Goal: Transaction & Acquisition: Purchase product/service

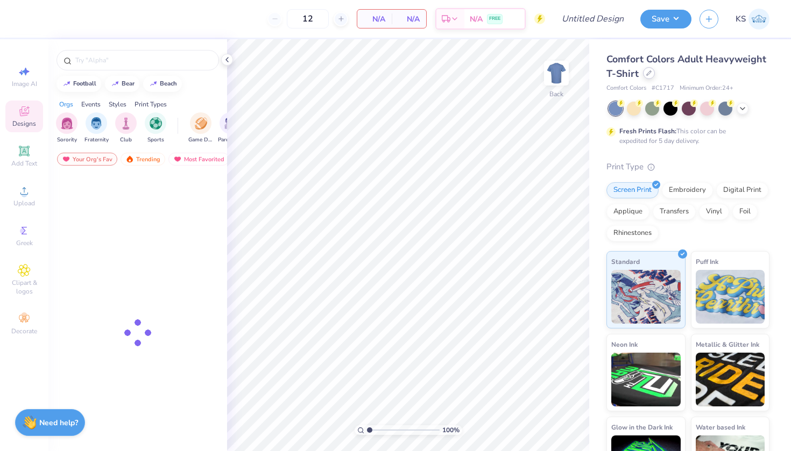
click at [646, 73] on icon at bounding box center [648, 72] width 5 height 5
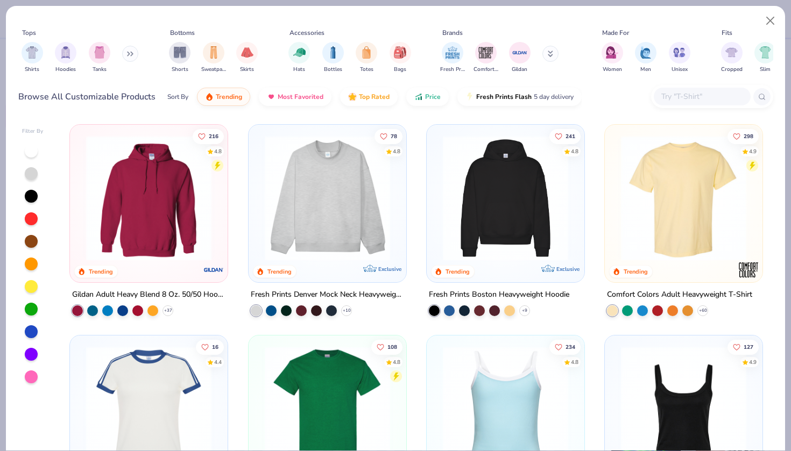
click at [517, 168] on img at bounding box center [505, 198] width 136 height 125
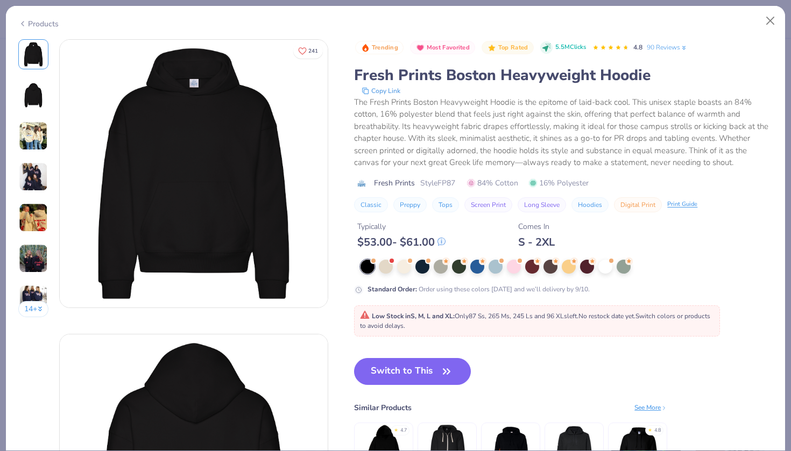
click at [432, 262] on div at bounding box center [566, 267] width 412 height 14
click at [396, 261] on div at bounding box center [566, 267] width 412 height 14
click at [602, 263] on div at bounding box center [605, 266] width 14 height 14
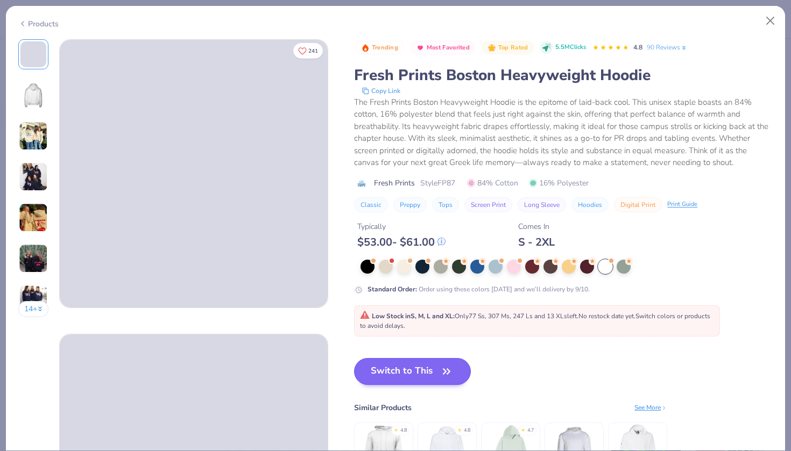
click at [437, 372] on button "Switch to This" at bounding box center [412, 371] width 117 height 27
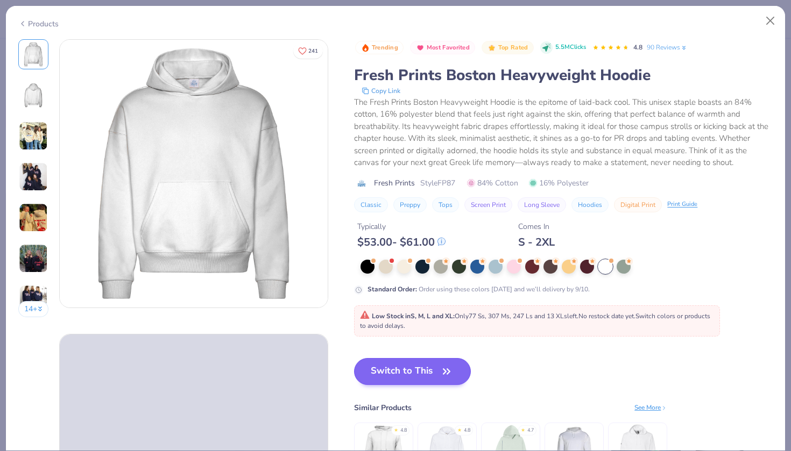
click at [388, 372] on button "Switch to This" at bounding box center [412, 371] width 117 height 27
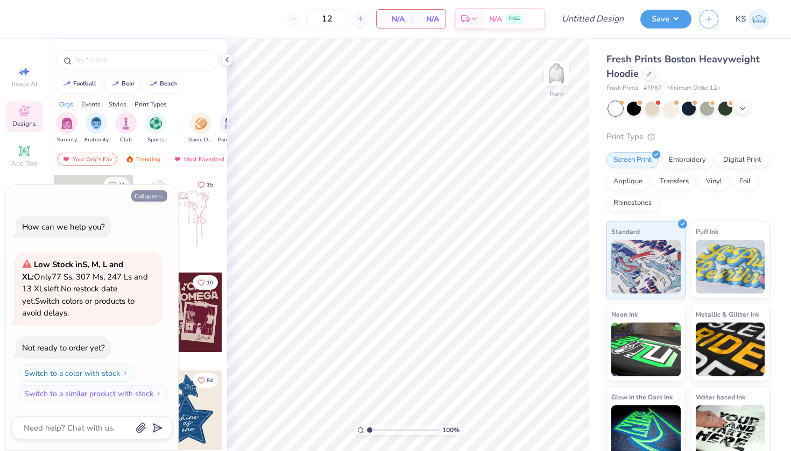
click at [155, 198] on button "Collapse" at bounding box center [149, 195] width 36 height 11
type textarea "x"
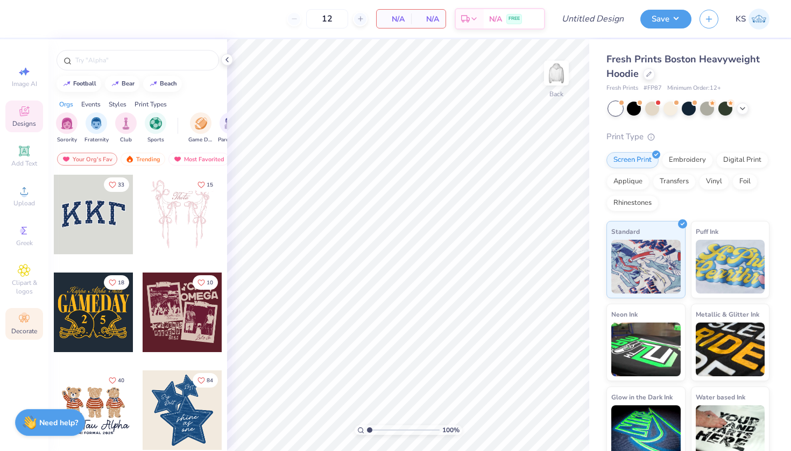
click at [26, 313] on icon at bounding box center [24, 318] width 13 height 13
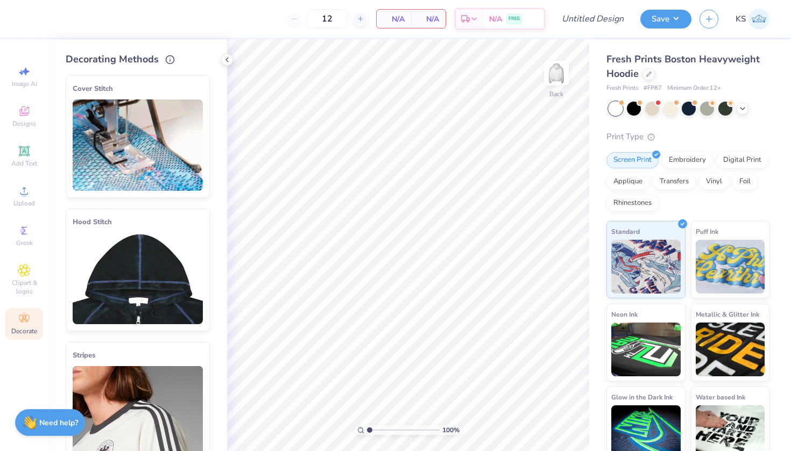
click at [129, 236] on img at bounding box center [138, 278] width 130 height 91
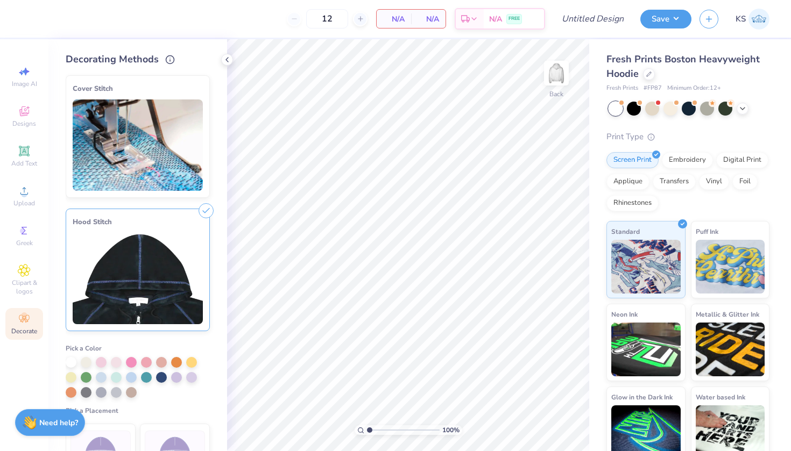
click at [143, 280] on img at bounding box center [138, 278] width 130 height 91
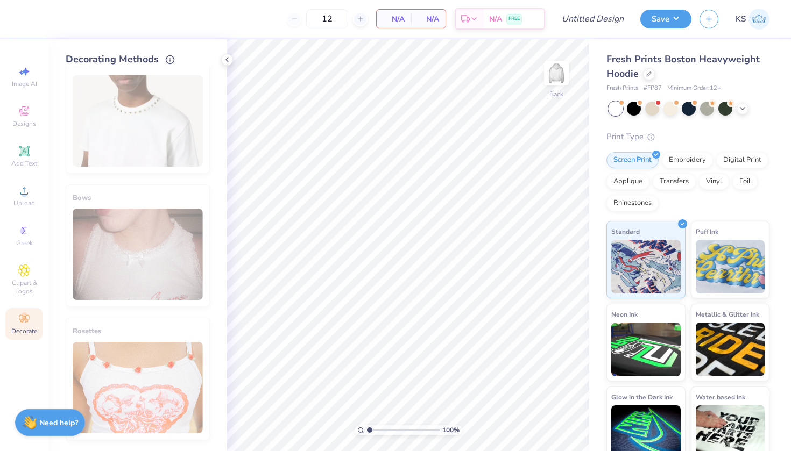
scroll to position [639, 0]
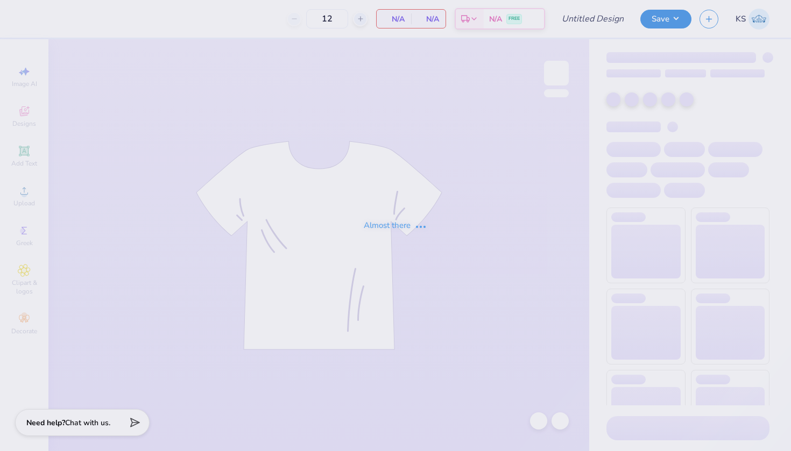
type input "AOII Fall PR 2"
type input "170"
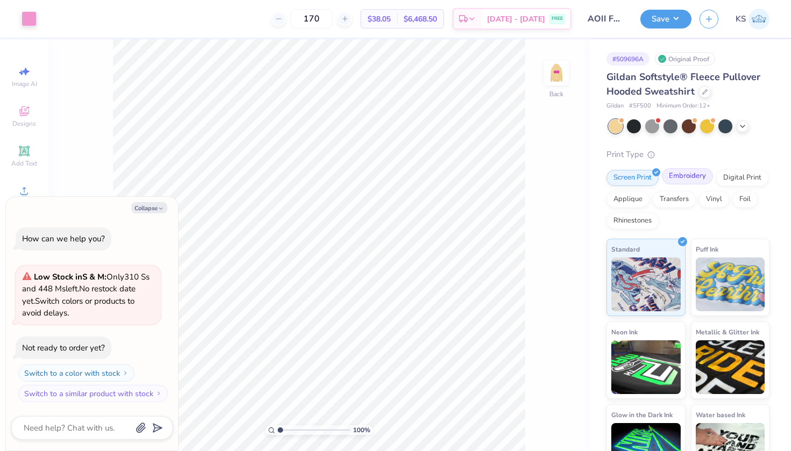
click at [677, 180] on div "Embroidery" at bounding box center [687, 176] width 51 height 16
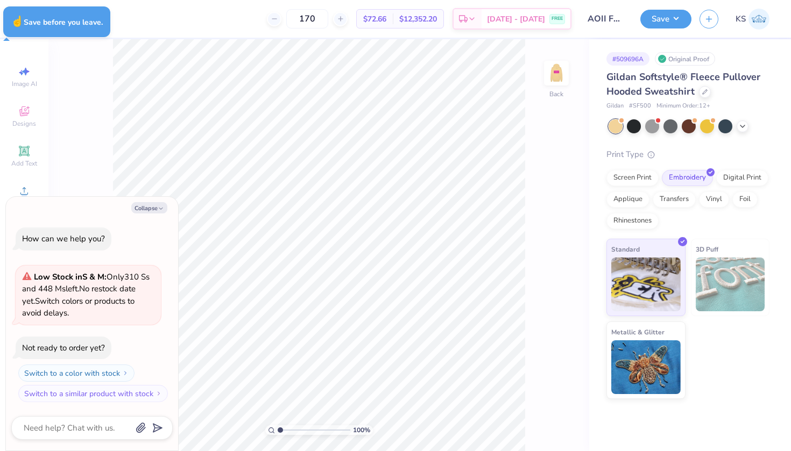
type textarea "x"
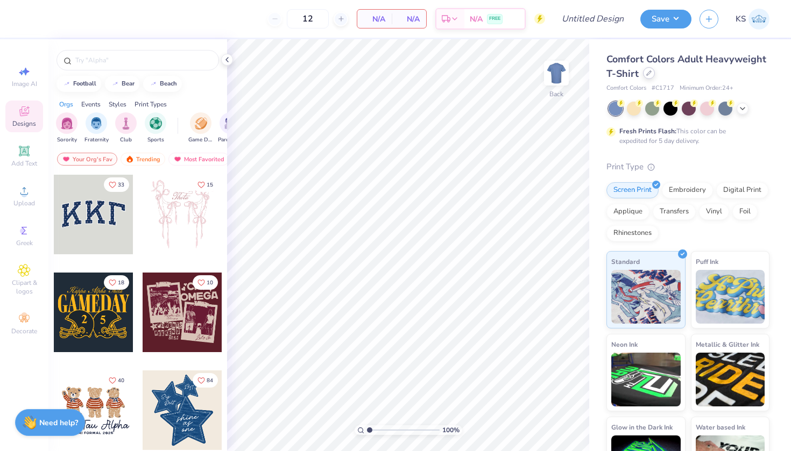
click at [649, 76] on icon at bounding box center [648, 72] width 5 height 5
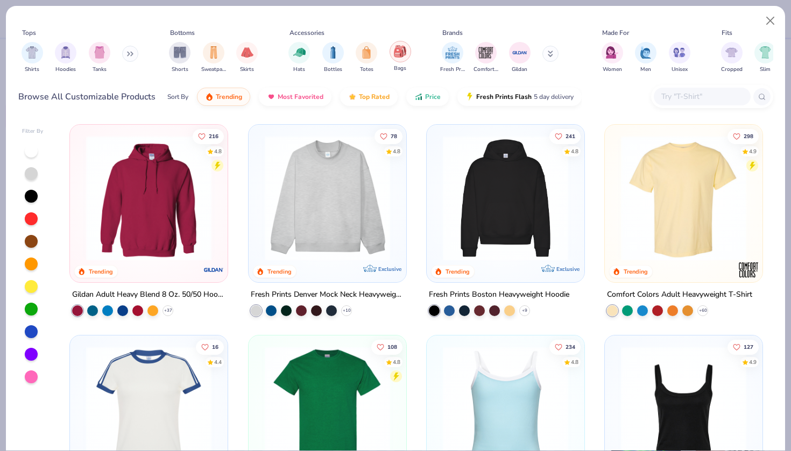
click at [404, 54] on img "filter for Bags" at bounding box center [400, 51] width 12 height 12
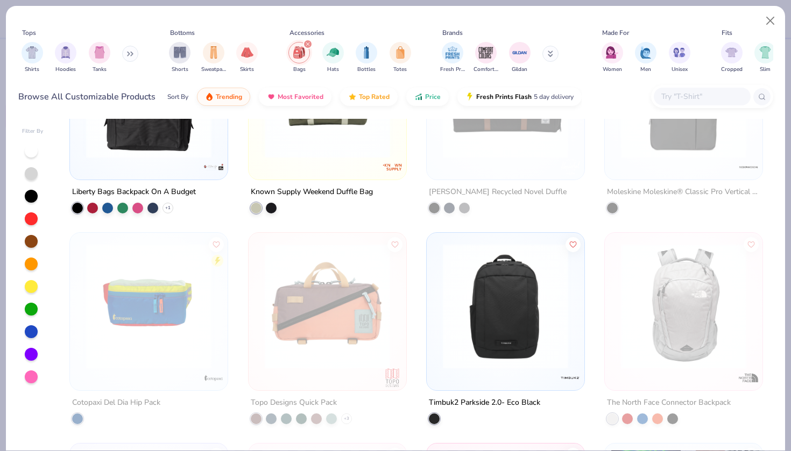
scroll to position [593, 0]
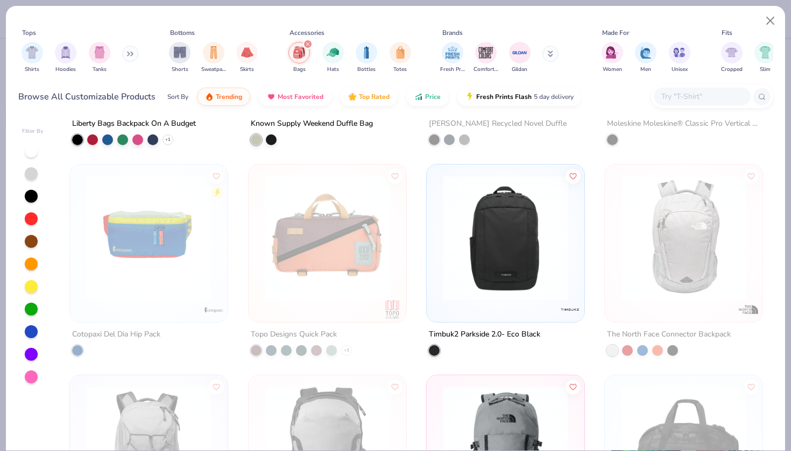
click at [676, 98] on input "text" at bounding box center [701, 96] width 83 height 12
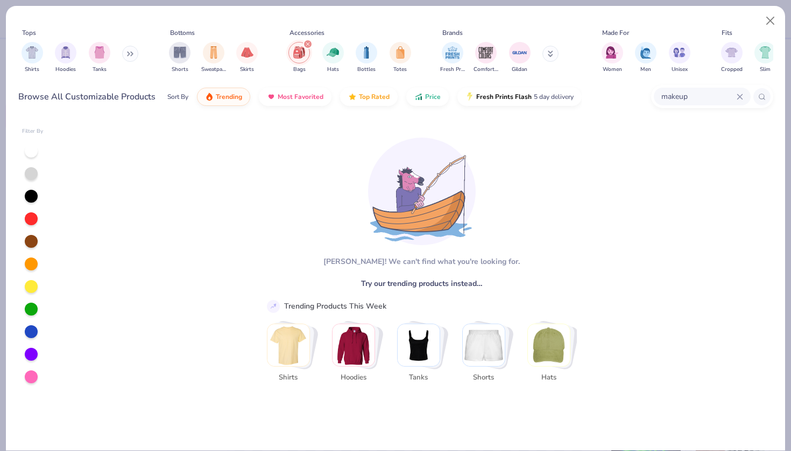
click at [308, 40] on div "filter for Bags" at bounding box center [308, 44] width 10 height 10
click at [720, 103] on div "makeup" at bounding box center [701, 97] width 97 height 18
click at [720, 101] on input "makeup" at bounding box center [698, 96] width 76 height 12
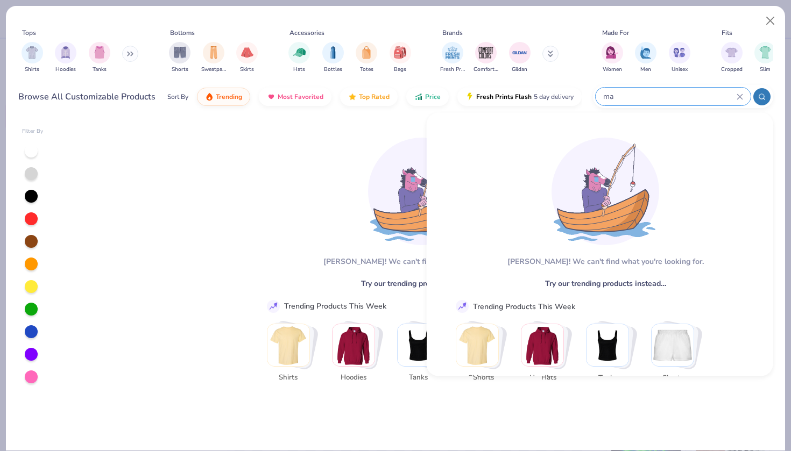
type input "m"
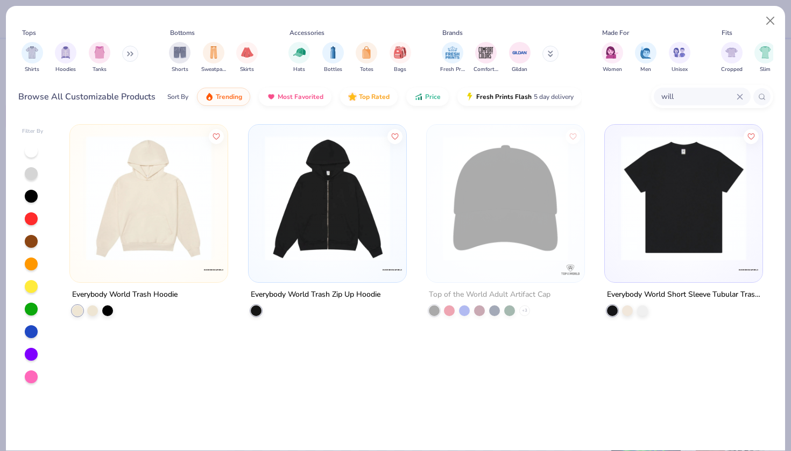
type input "will"
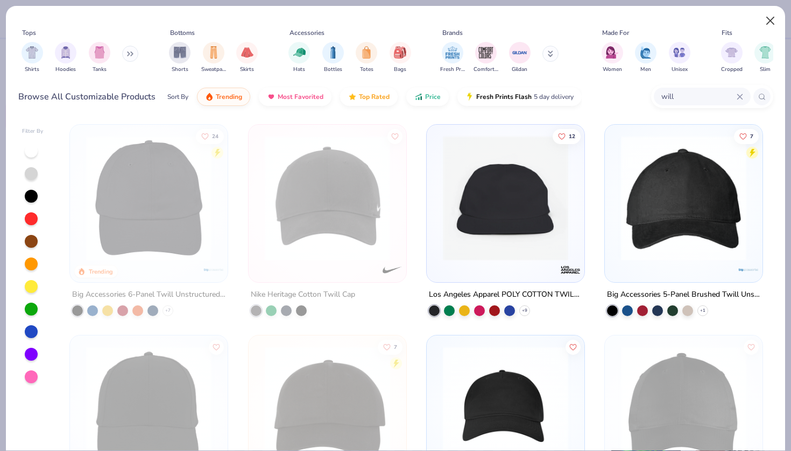
click at [765, 18] on button "Close" at bounding box center [770, 21] width 20 height 20
